Goal: Information Seeking & Learning: Learn about a topic

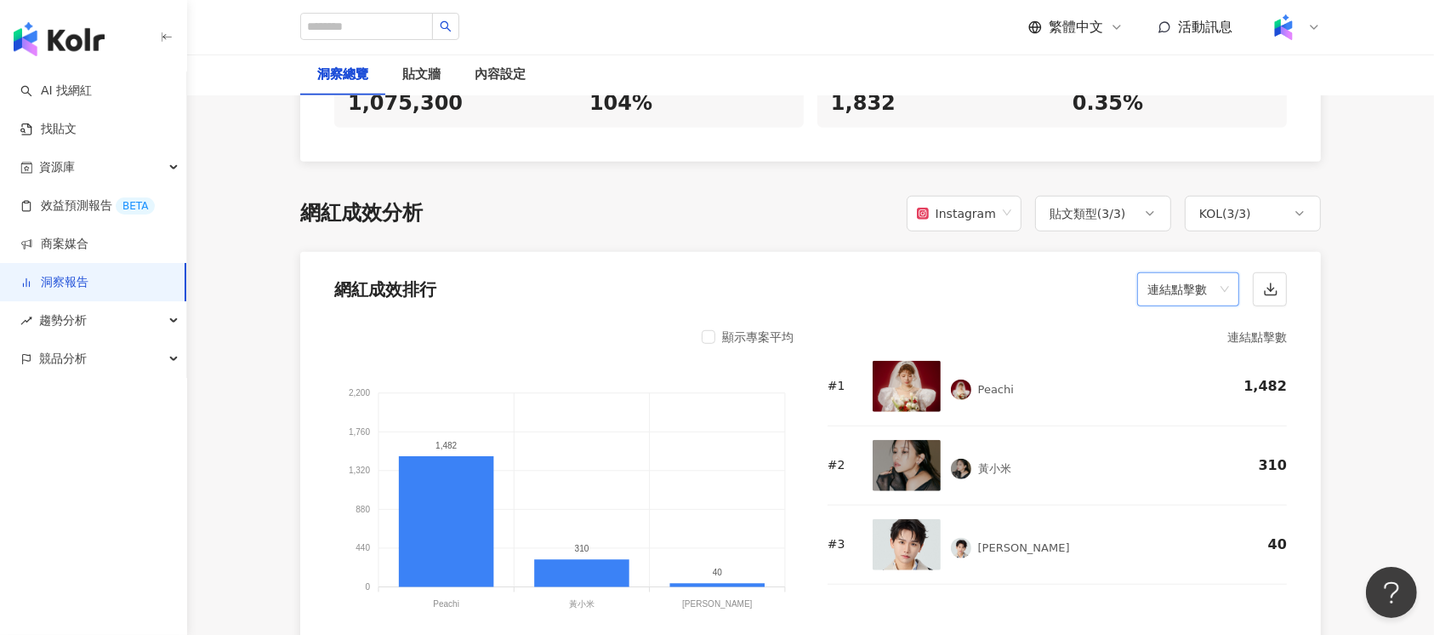
scroll to position [1361, 0]
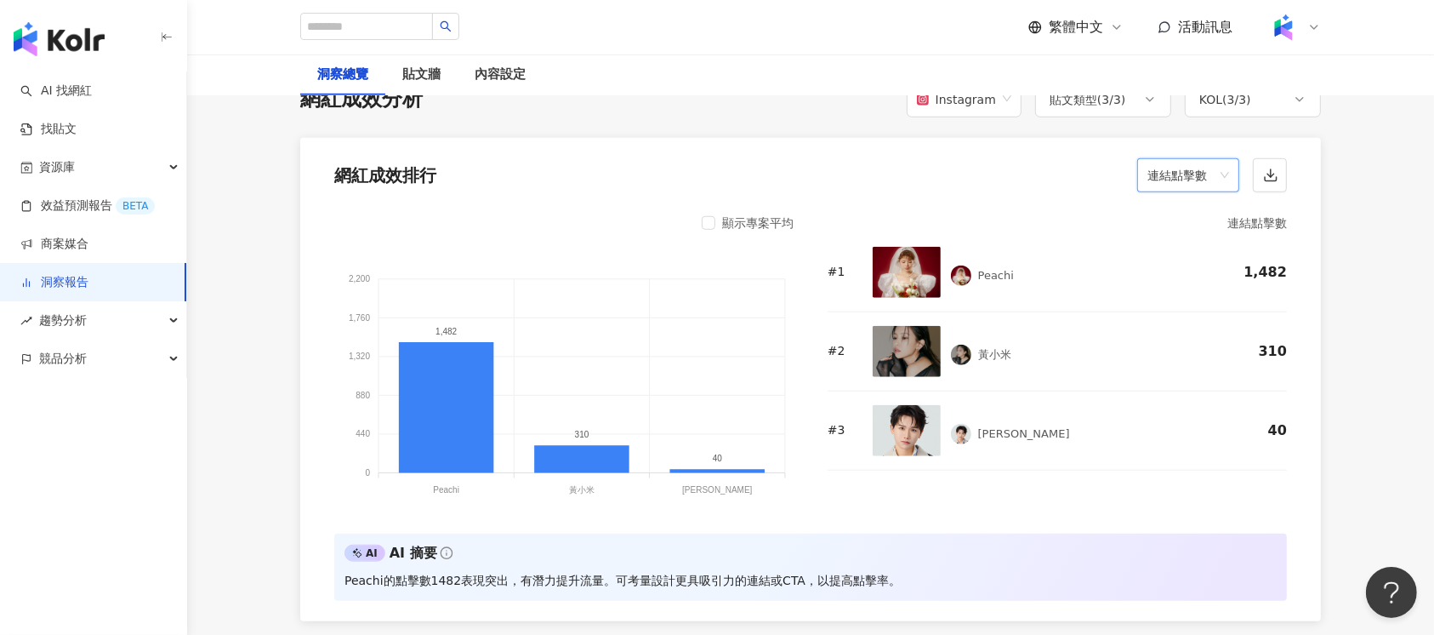
click at [1187, 159] on span "連結點擊數" at bounding box center [1188, 175] width 82 height 32
click at [1200, 270] on div "互動率" at bounding box center [1188, 279] width 75 height 19
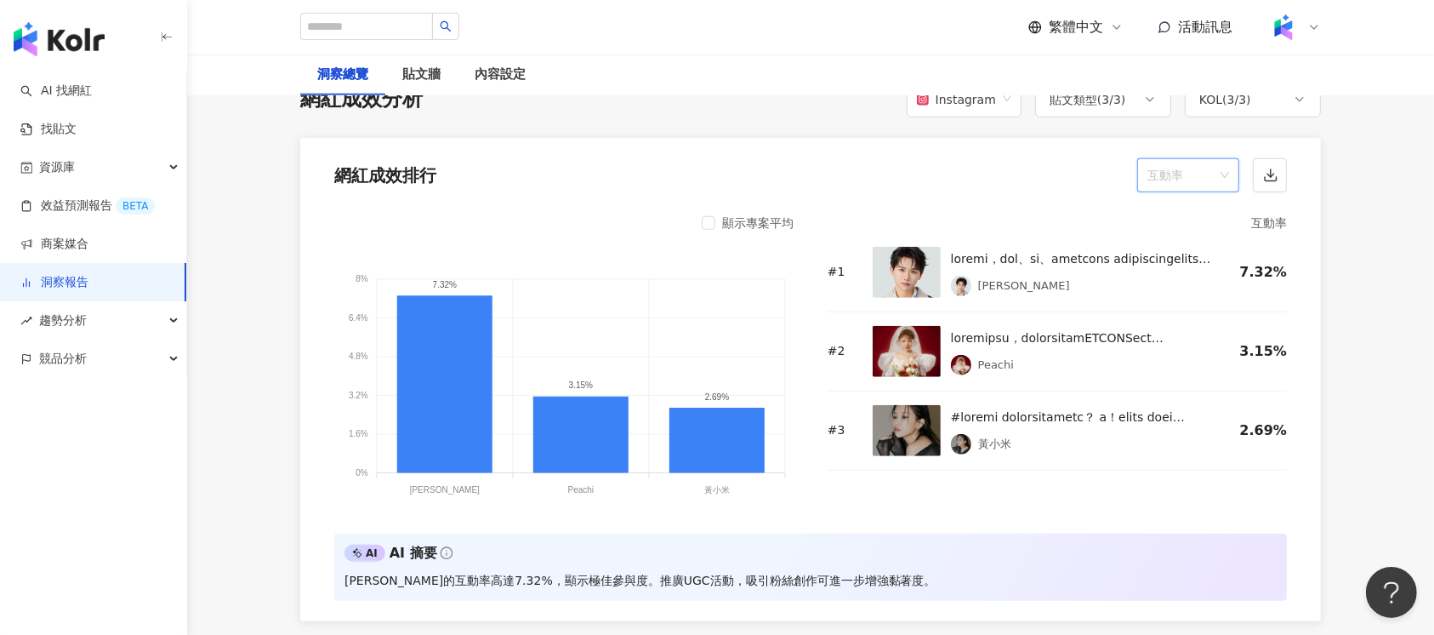
click at [1141, 158] on div "互動率" at bounding box center [1188, 175] width 102 height 34
click at [1171, 159] on span "互動率" at bounding box center [1188, 175] width 82 height 32
click at [1193, 260] on div "互動數" at bounding box center [1188, 250] width 95 height 29
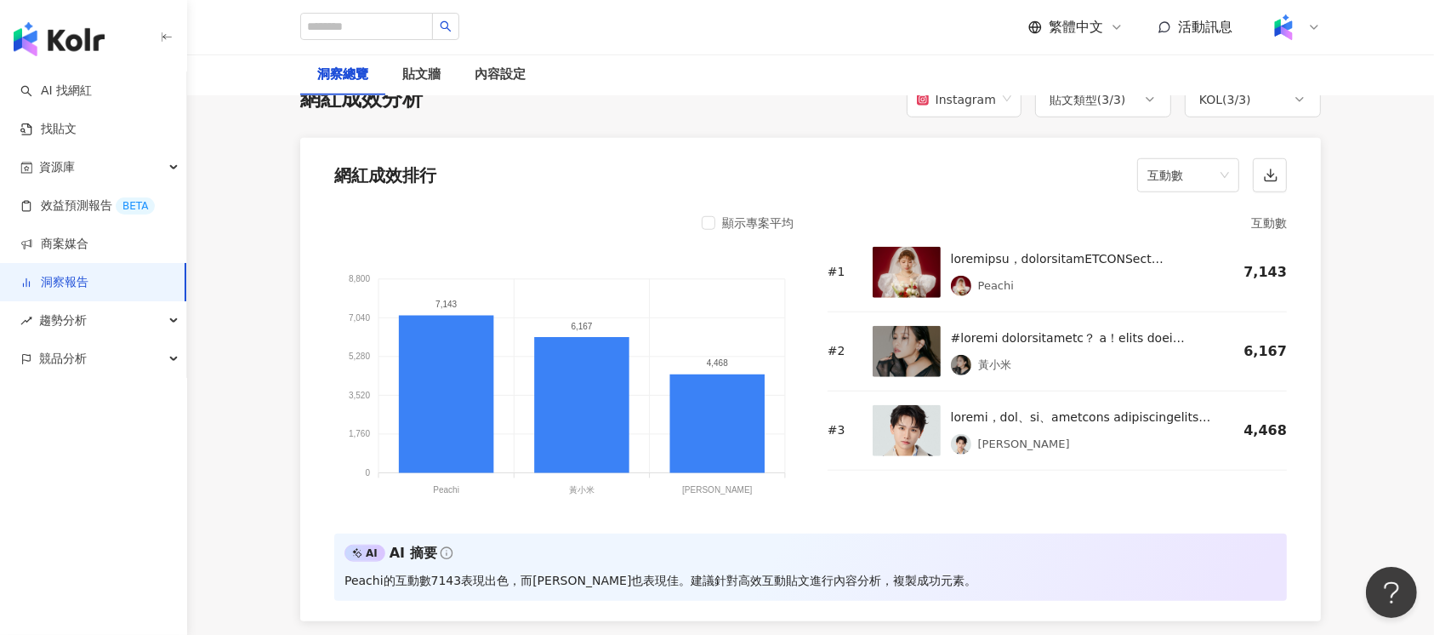
click at [728, 213] on div "顯示專案平均" at bounding box center [757, 223] width 71 height 20
click at [754, 213] on div "顯示專案平均" at bounding box center [757, 223] width 71 height 20
click at [719, 213] on div "顯示專案平均" at bounding box center [748, 223] width 92 height 20
click at [715, 213] on div "顯示專案平均" at bounding box center [748, 223] width 92 height 20
click at [1213, 159] on span "互動數" at bounding box center [1188, 175] width 82 height 32
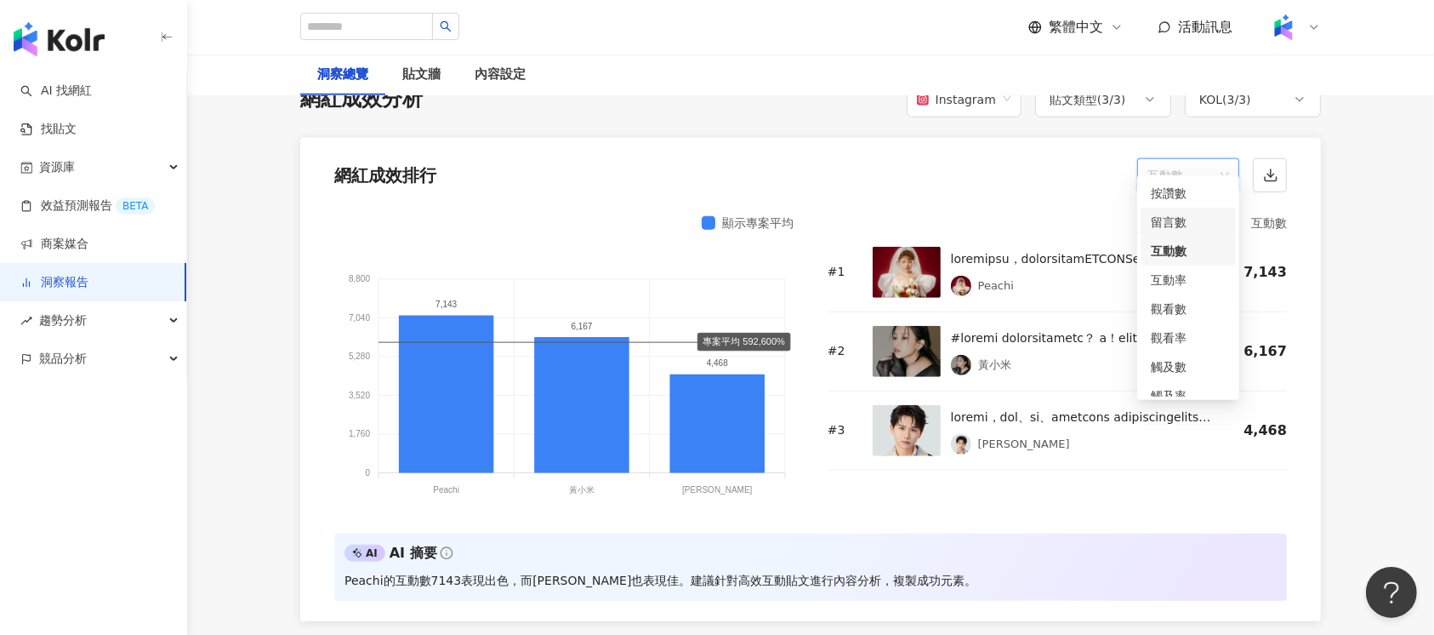
click at [1203, 228] on div "留言數" at bounding box center [1188, 222] width 75 height 19
